Goal: Task Accomplishment & Management: Manage account settings

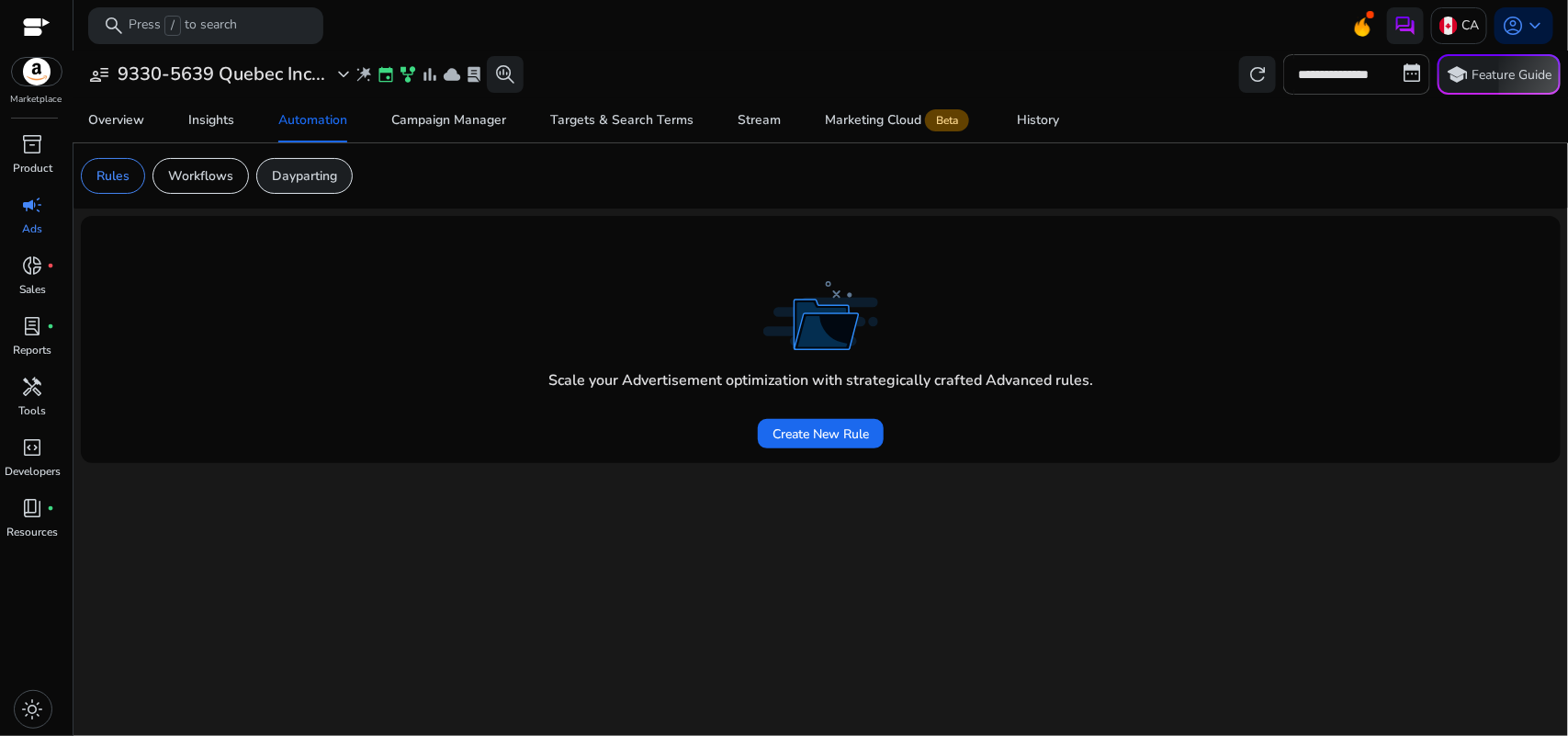
click at [311, 168] on p "Dayparting" at bounding box center [304, 176] width 66 height 19
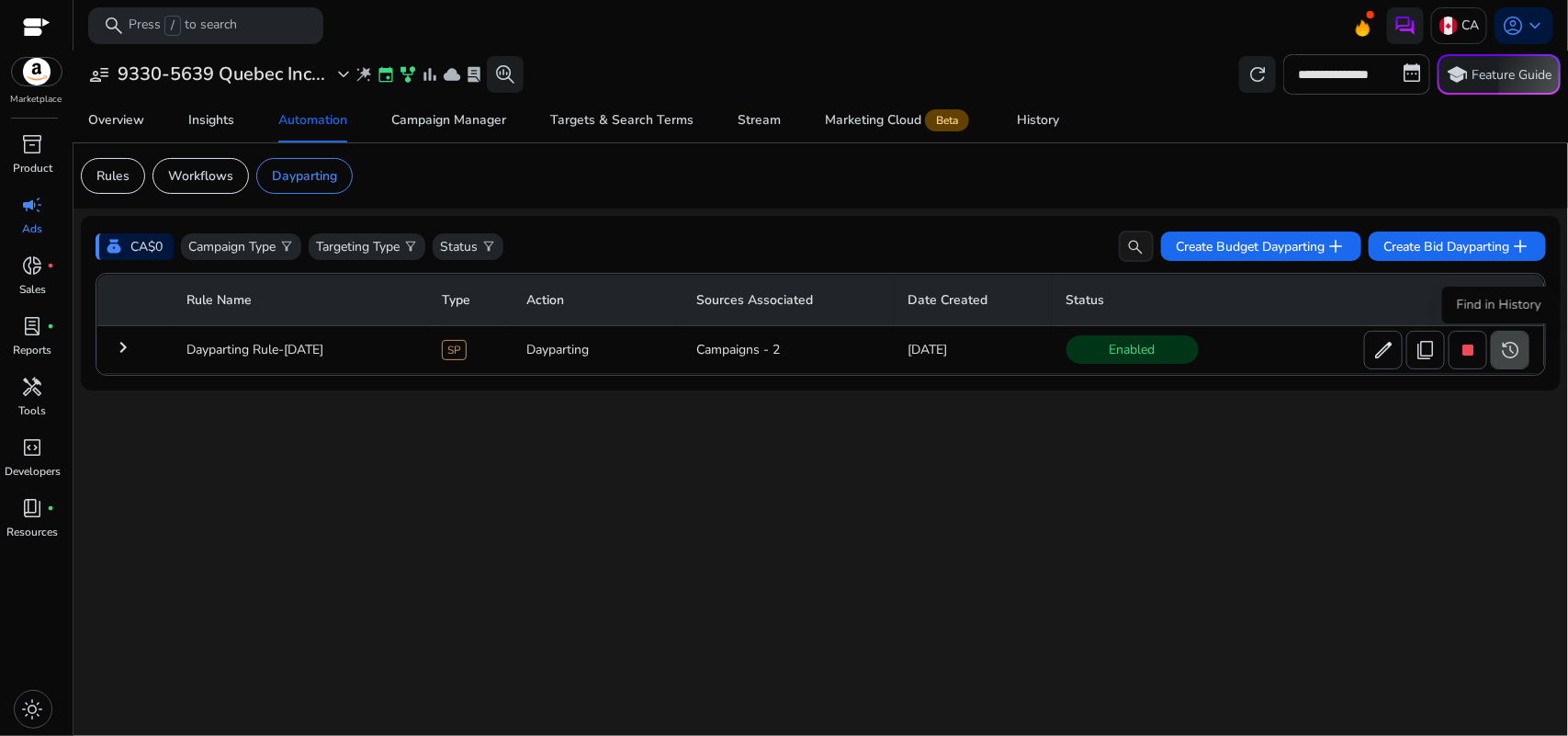
click at [1513, 350] on span "history" at bounding box center [1511, 350] width 22 height 22
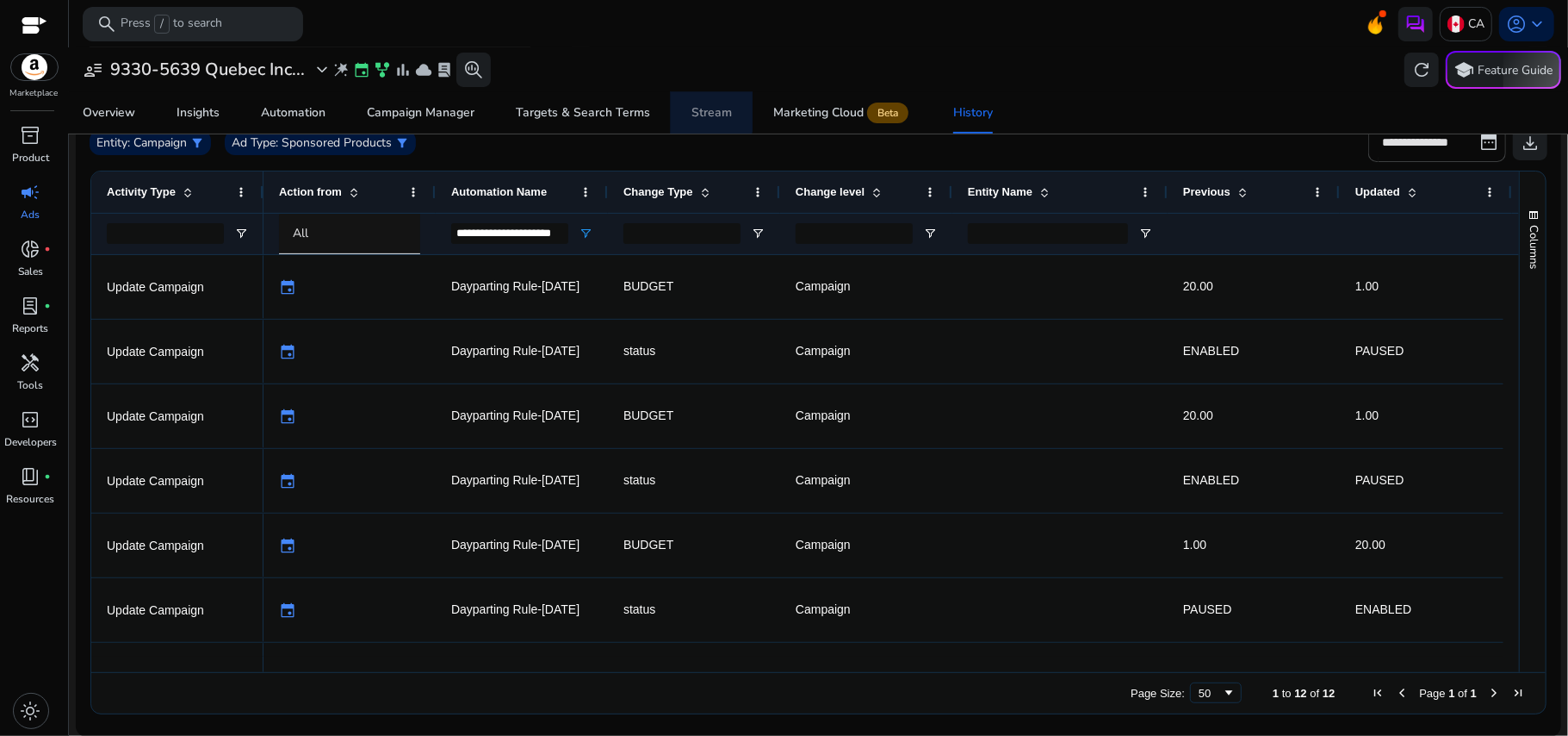
click at [684, 110] on link "Stream" at bounding box center [712, 113] width 81 height 42
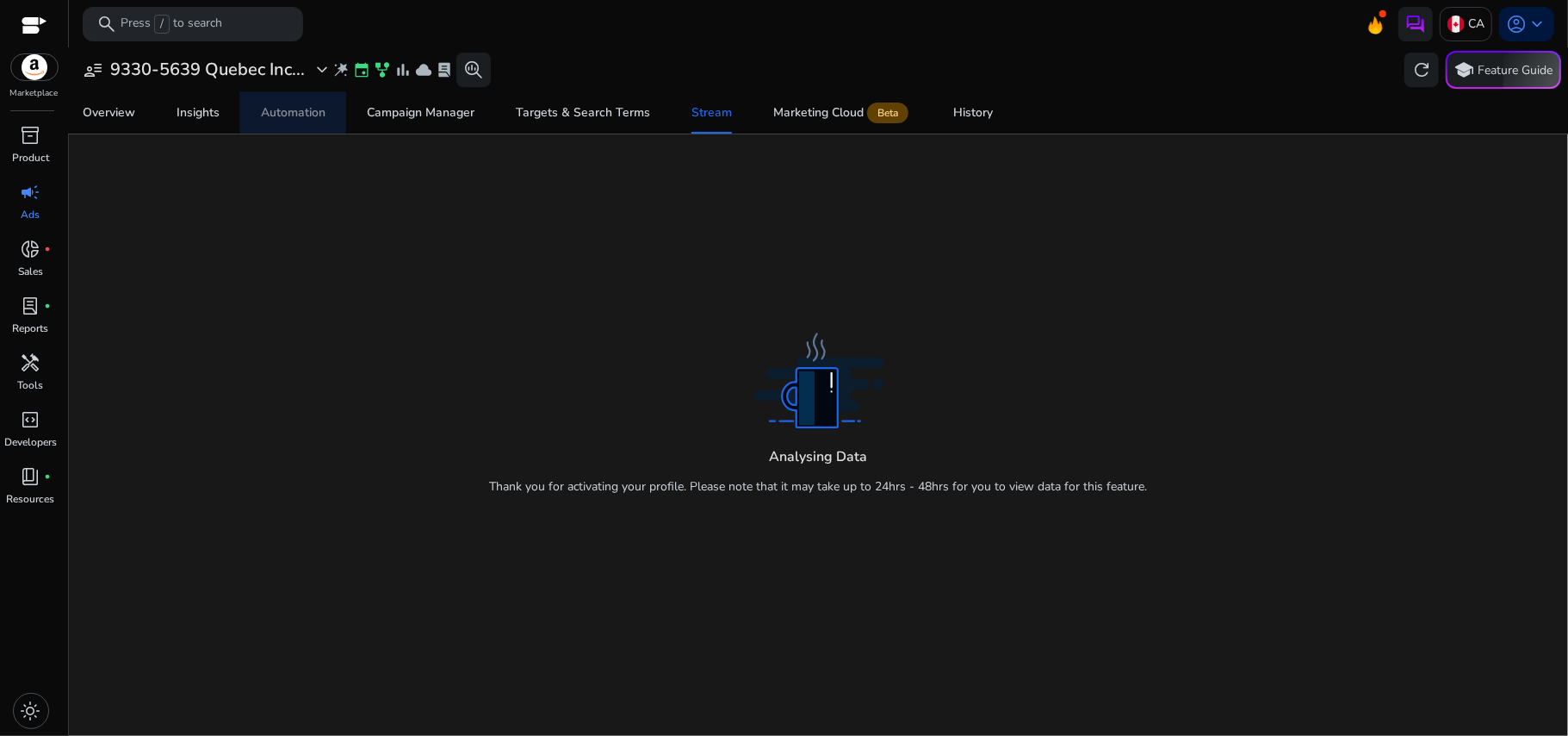
click at [308, 101] on span "Automation" at bounding box center [293, 113] width 65 height 42
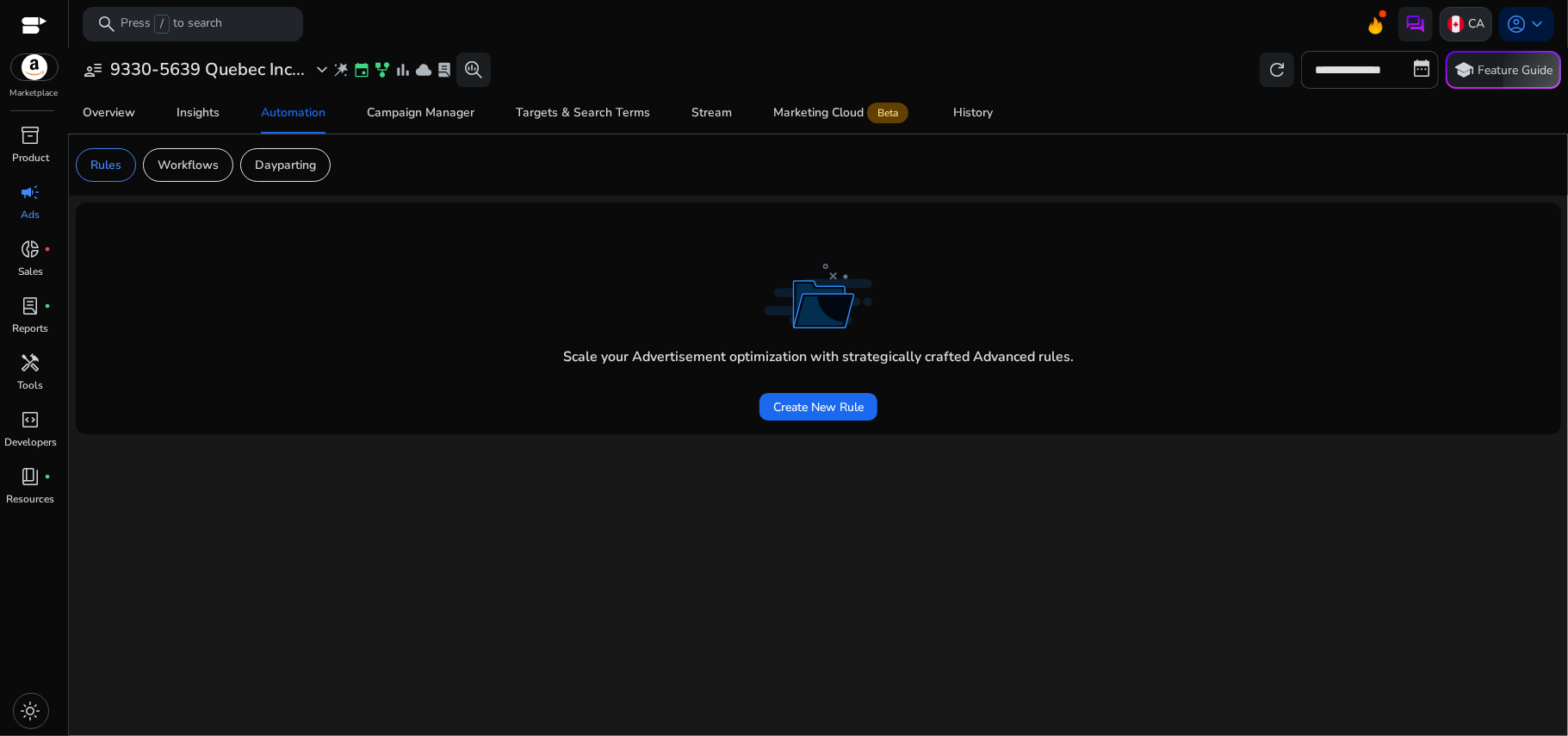
click at [1462, 36] on div "CA" at bounding box center [1466, 24] width 53 height 35
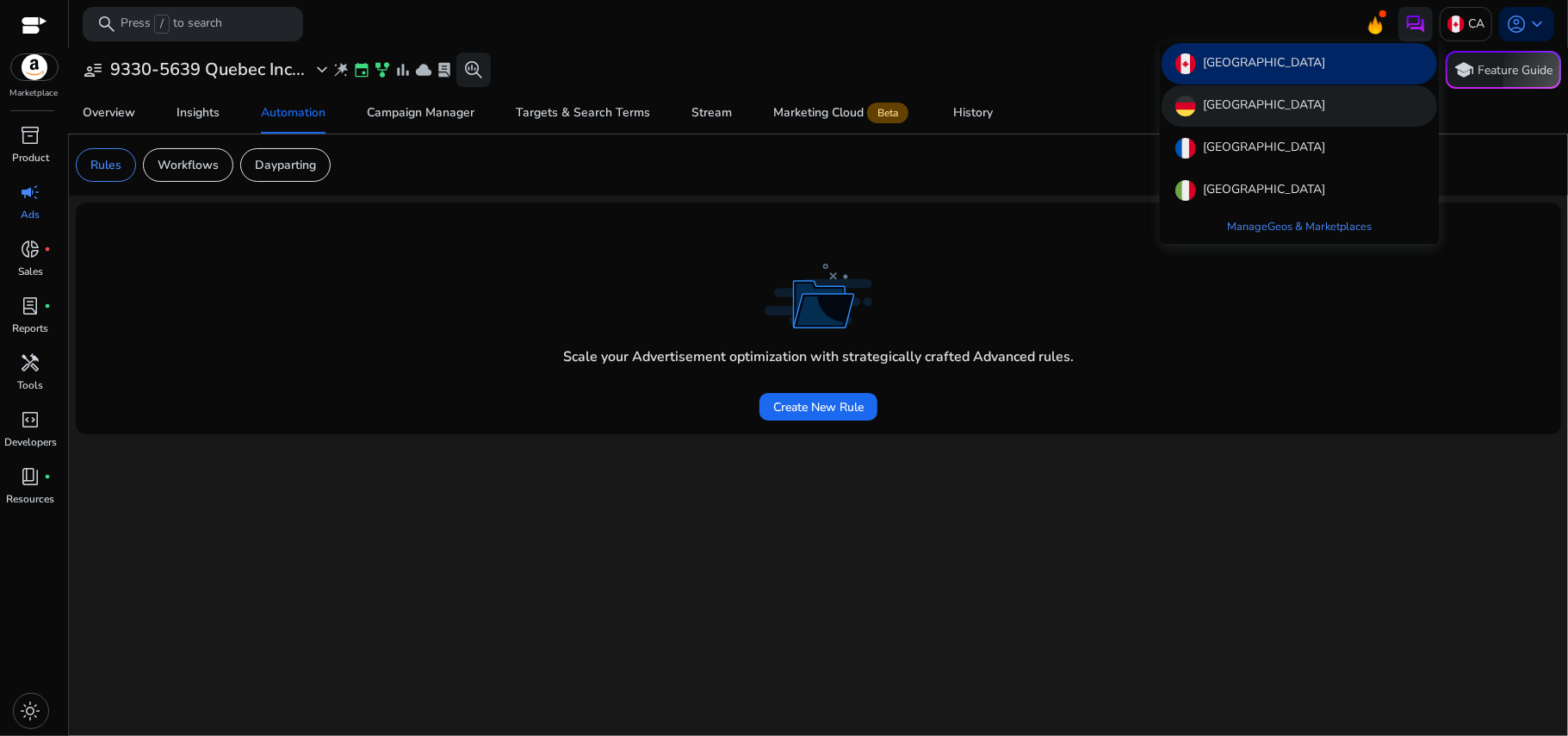
click at [1341, 118] on div "[GEOGRAPHIC_DATA]" at bounding box center [1299, 106] width 276 height 42
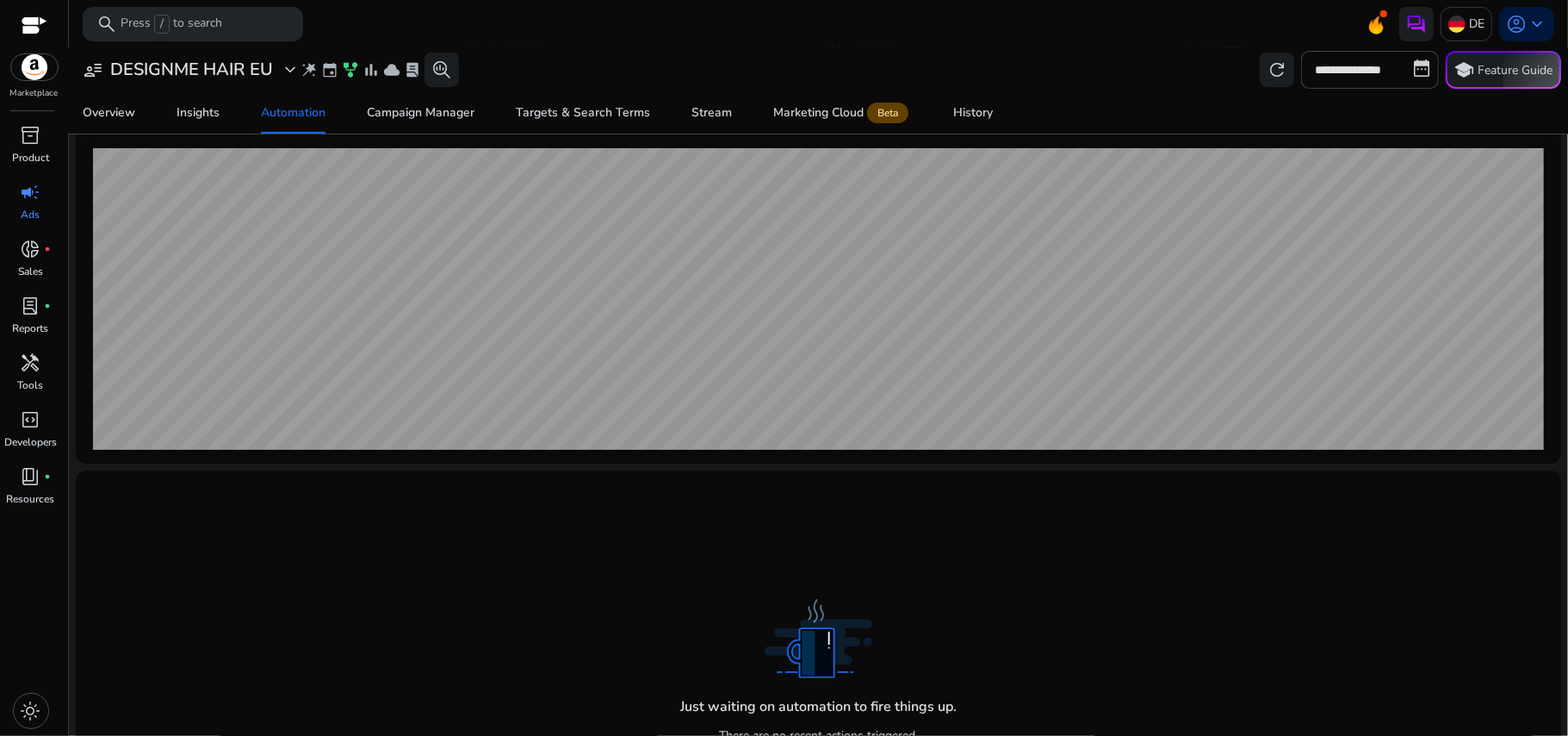
scroll to position [335, 0]
